Goal: Transaction & Acquisition: Book appointment/travel/reservation

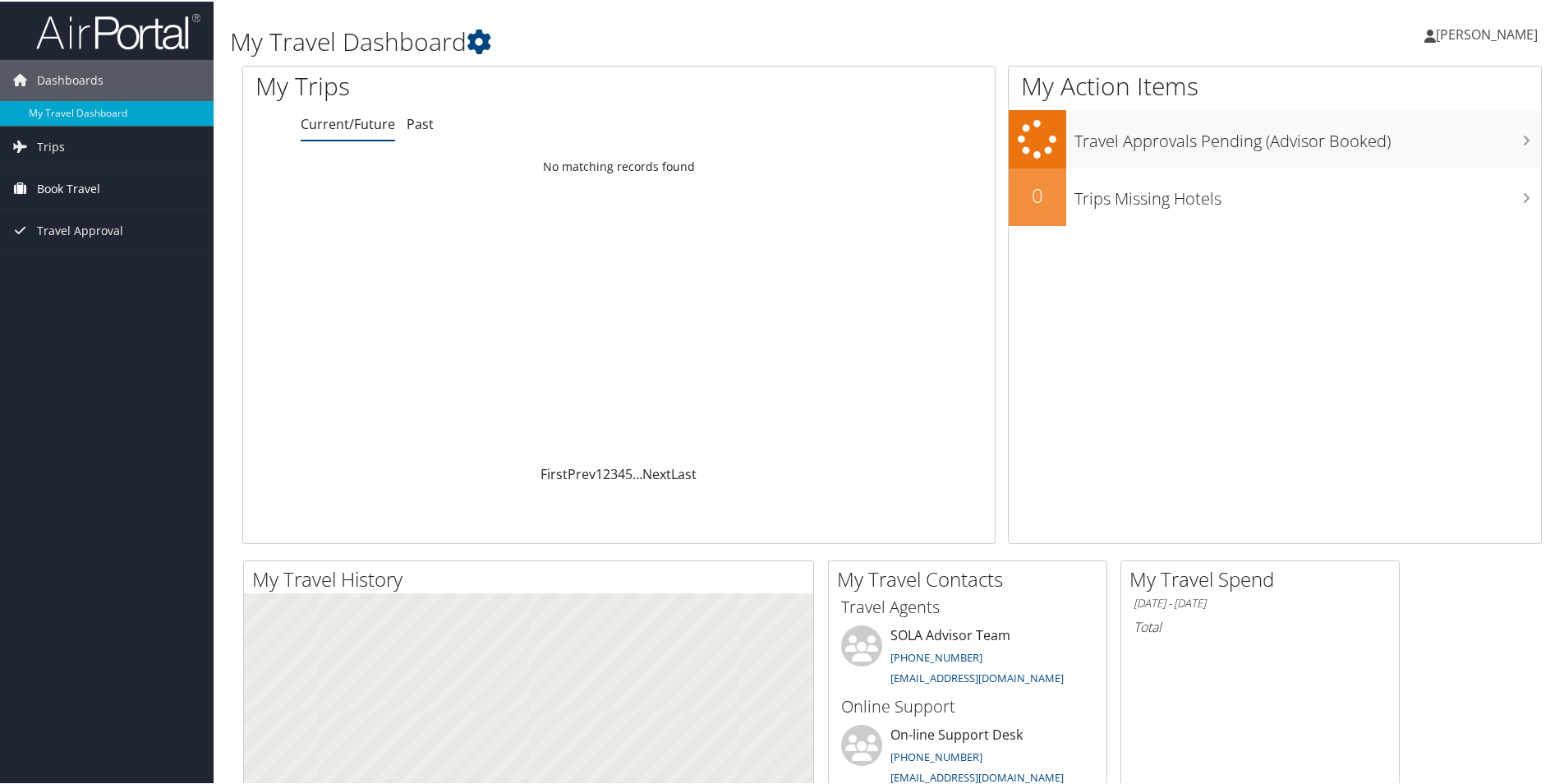
click at [44, 186] on span "Book Travel" at bounding box center [68, 187] width 63 height 41
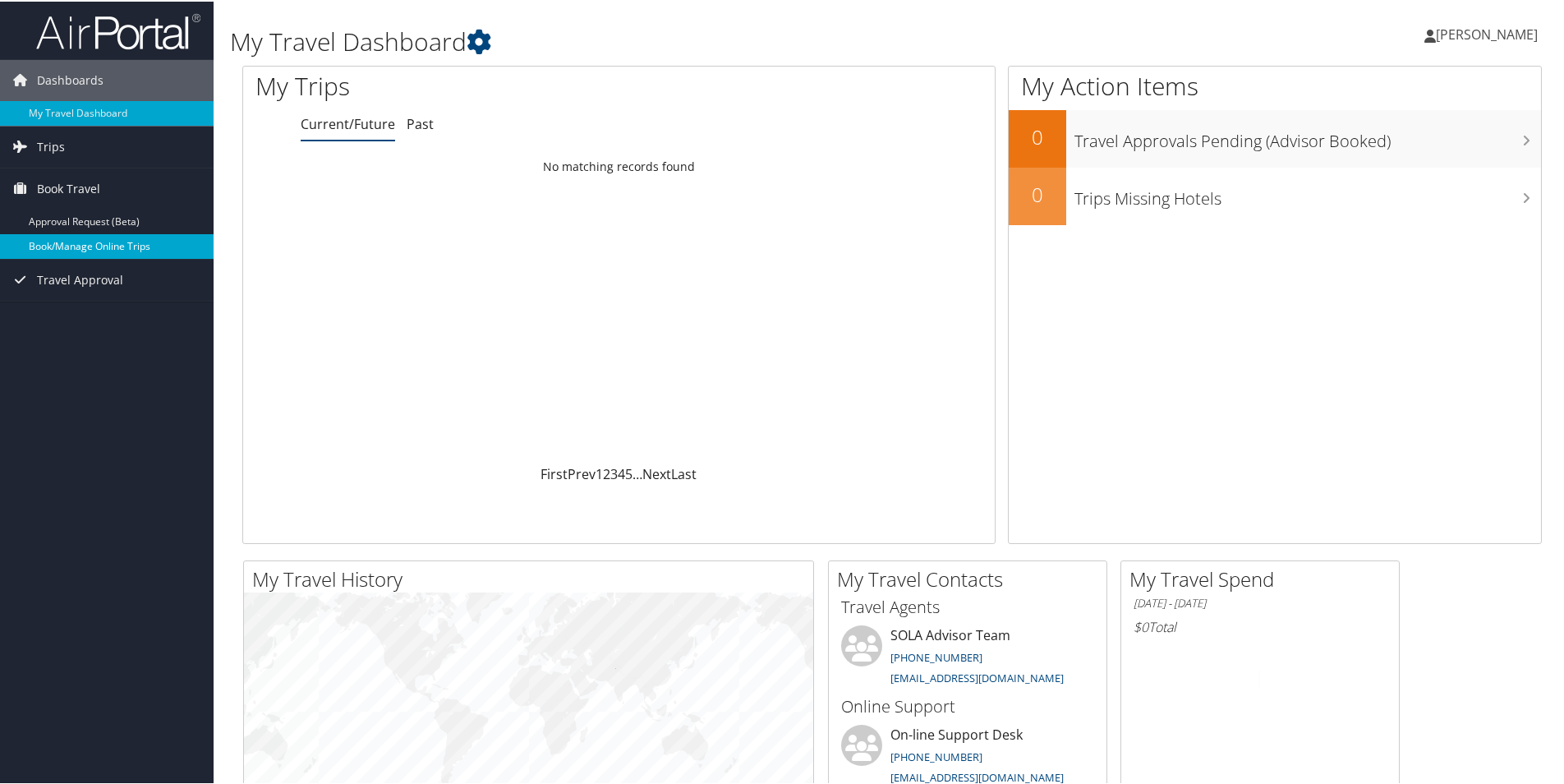
click at [117, 238] on link "Book/Manage Online Trips" at bounding box center [107, 244] width 214 height 25
drag, startPoint x: 12, startPoint y: 179, endPoint x: 73, endPoint y: 195, distance: 62.8
click at [12, 179] on icon at bounding box center [20, 186] width 25 height 25
click at [134, 247] on link "Book/Manage Online Trips" at bounding box center [107, 244] width 214 height 25
